Goal: Task Accomplishment & Management: Use online tool/utility

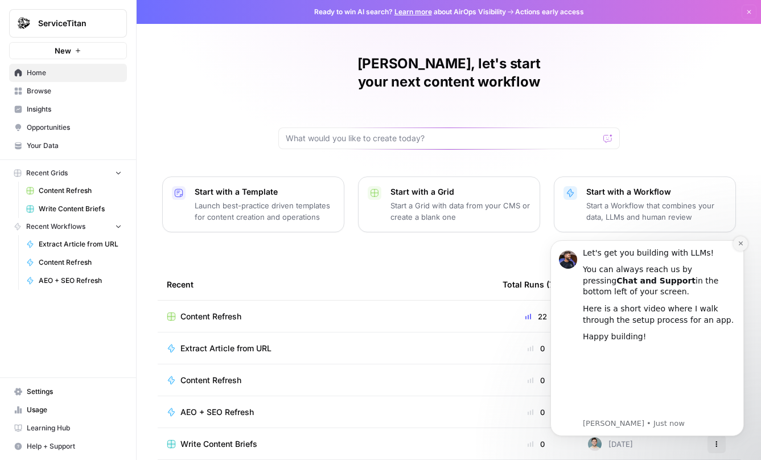
click at [744, 242] on button "Dismiss notification" at bounding box center [740, 243] width 15 height 15
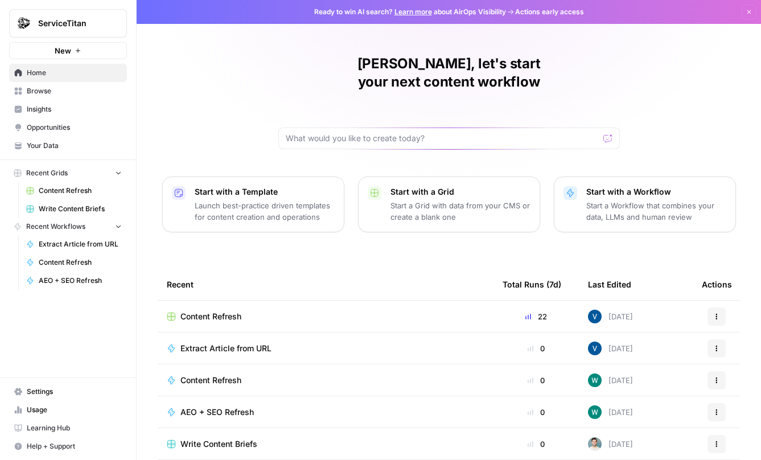
click at [219, 311] on span "Content Refresh" at bounding box center [210, 316] width 61 height 11
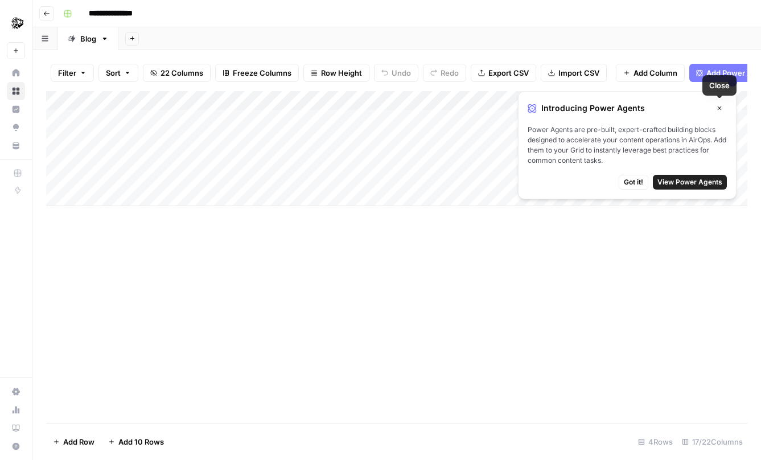
click at [721, 109] on icon "button" at bounding box center [719, 108] width 7 height 7
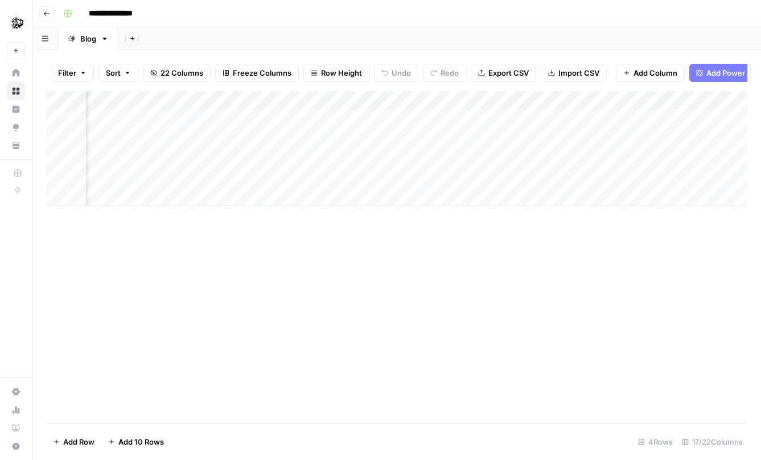
scroll to position [0, 1091]
click at [279, 157] on div "Add Column" at bounding box center [396, 148] width 701 height 115
click at [314, 155] on div "Add Column" at bounding box center [396, 148] width 701 height 115
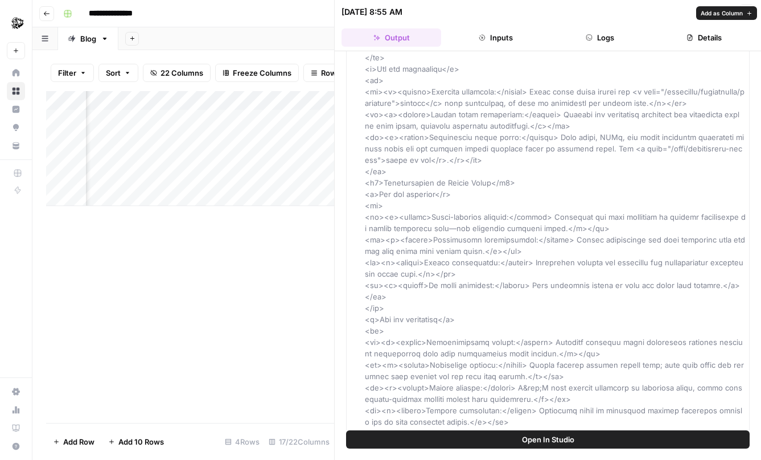
scroll to position [10909, 0]
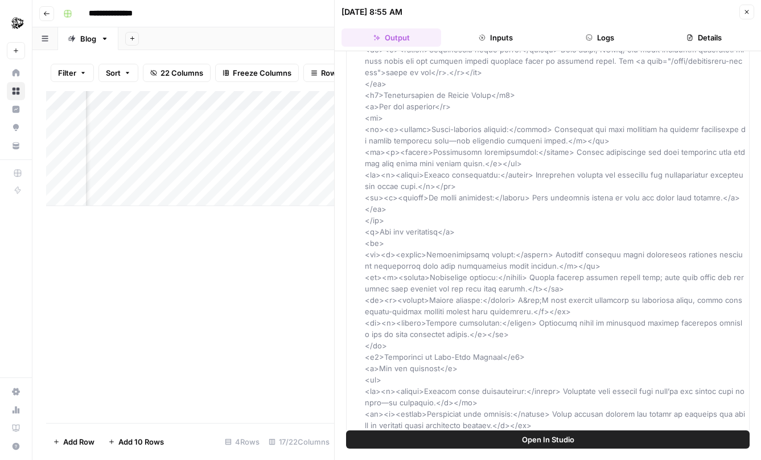
click at [748, 12] on icon "button" at bounding box center [746, 12] width 7 height 7
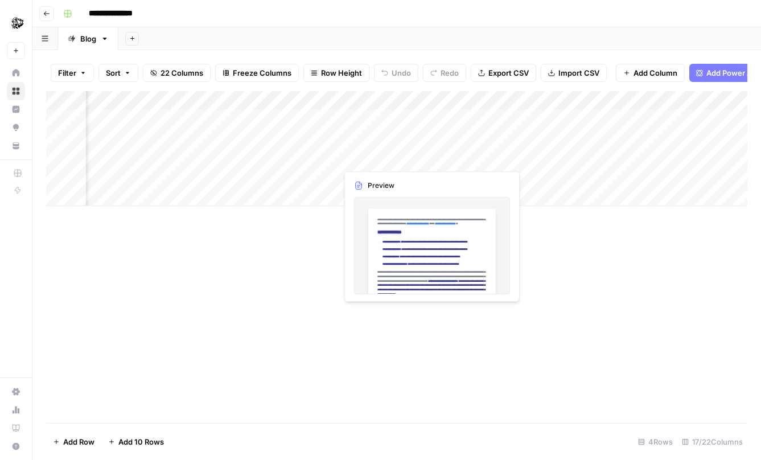
click at [388, 159] on div "Add Column" at bounding box center [396, 148] width 701 height 115
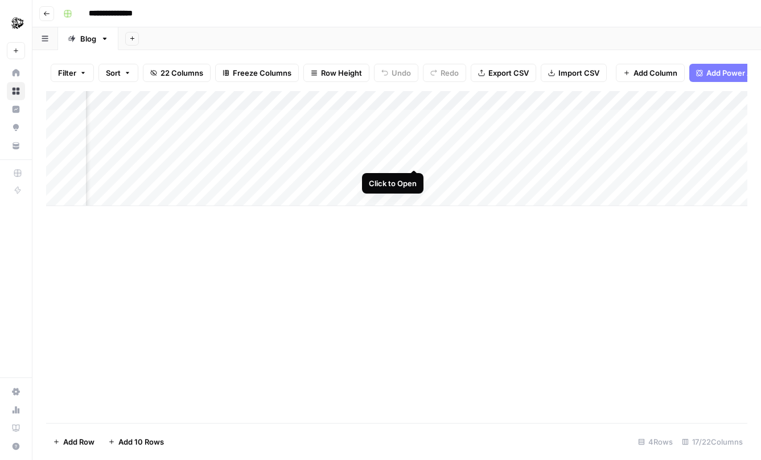
click at [417, 159] on div "Add Column" at bounding box center [396, 148] width 701 height 115
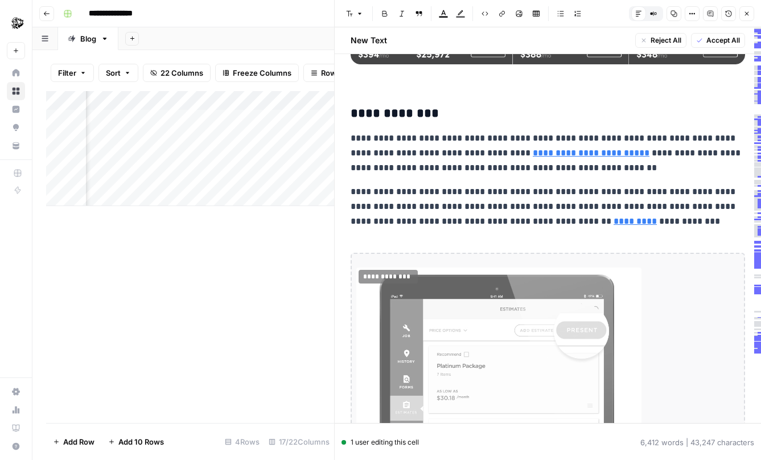
scroll to position [11875, 0]
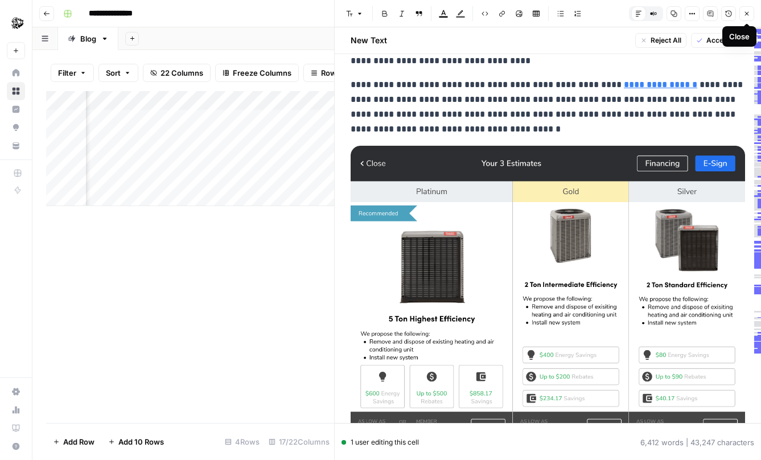
click at [748, 14] on icon "button" at bounding box center [746, 13] width 7 height 7
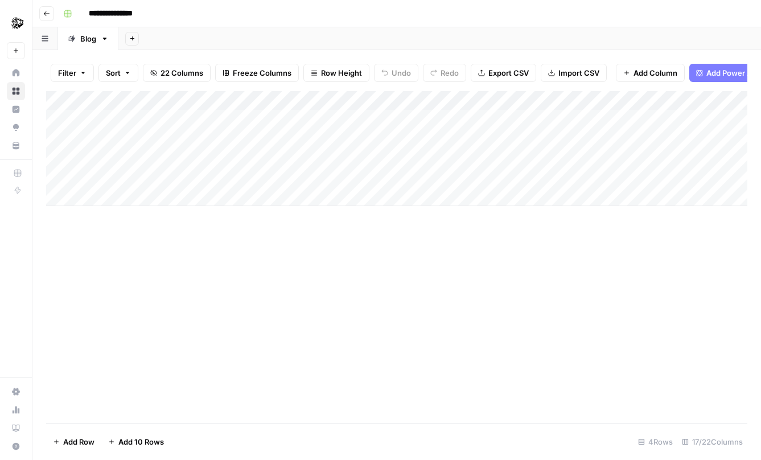
click at [46, 18] on button "Go back" at bounding box center [46, 13] width 15 height 15
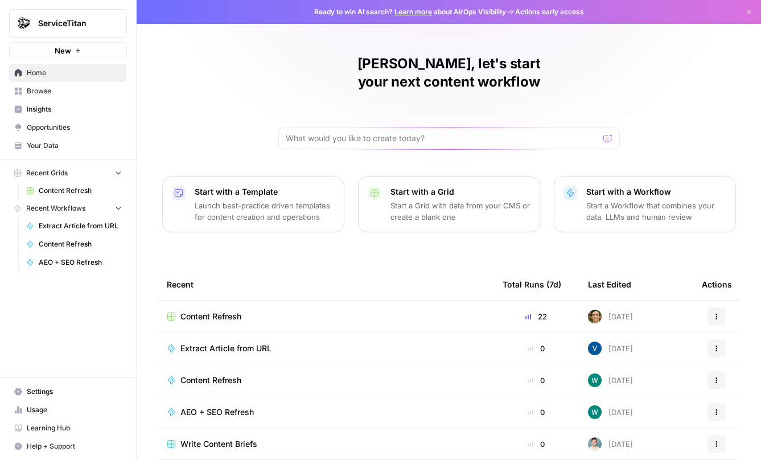
click at [748, 13] on icon "button" at bounding box center [749, 12] width 7 height 7
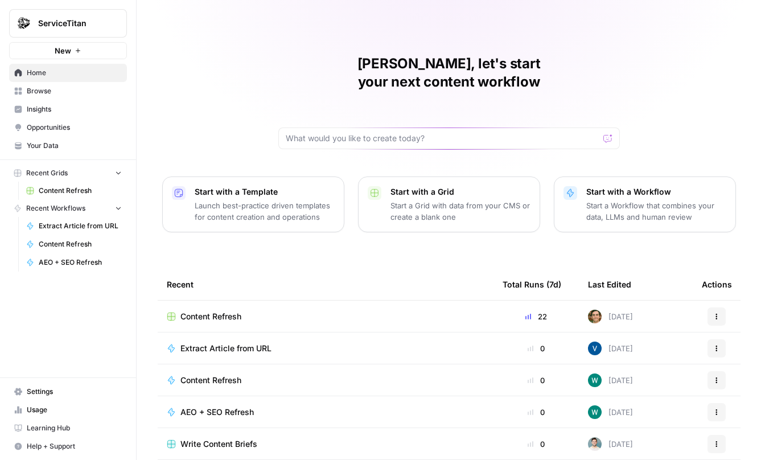
scroll to position [32, 0]
